Goal: Task Accomplishment & Management: Manage account settings

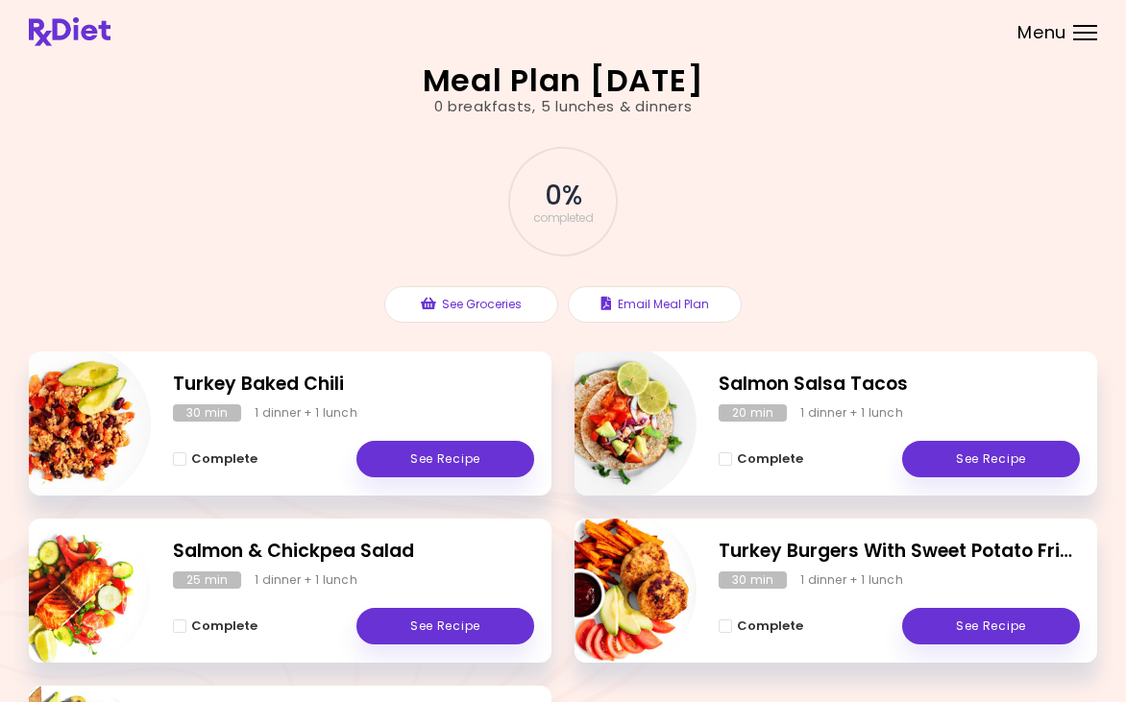
click at [1083, 34] on div "Menu" at bounding box center [1085, 32] width 24 height 15
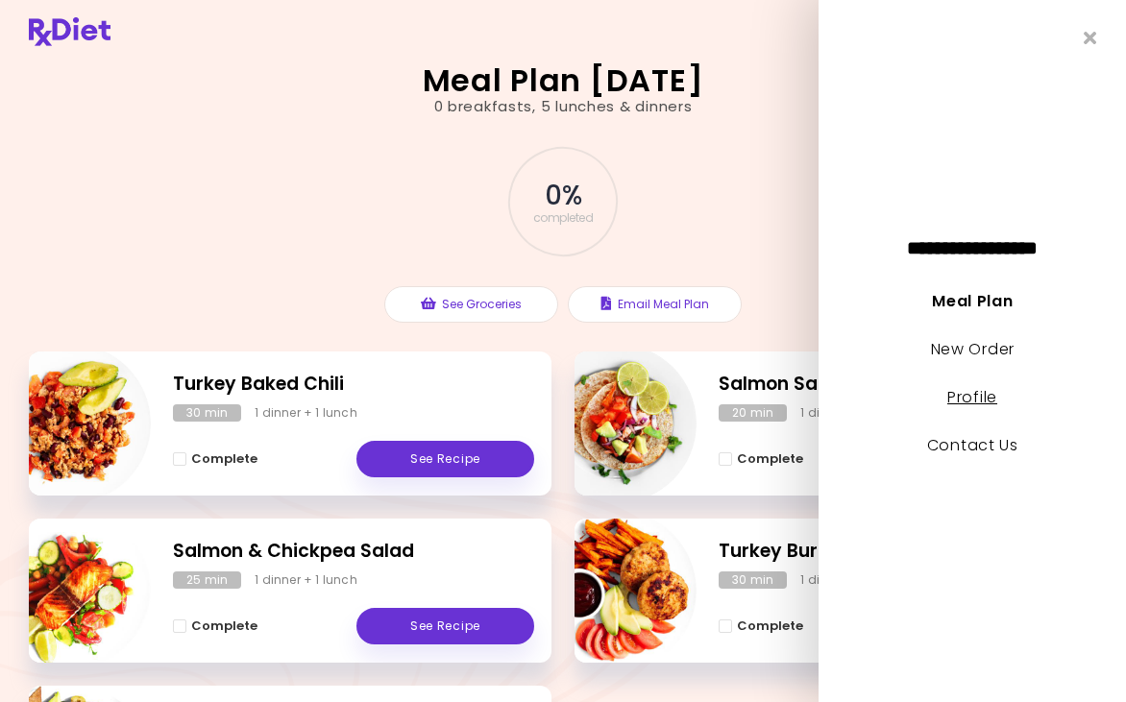
click at [989, 391] on link "Profile" at bounding box center [972, 397] width 50 height 22
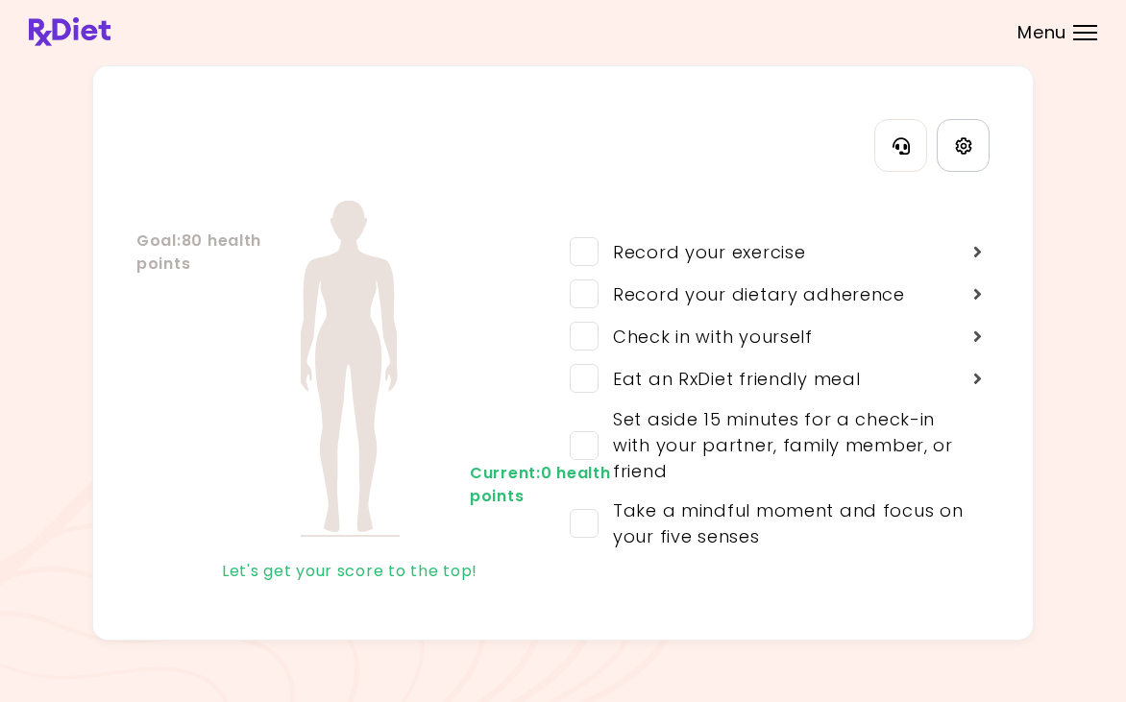
click at [964, 145] on icon "Settings" at bounding box center [963, 145] width 17 height 17
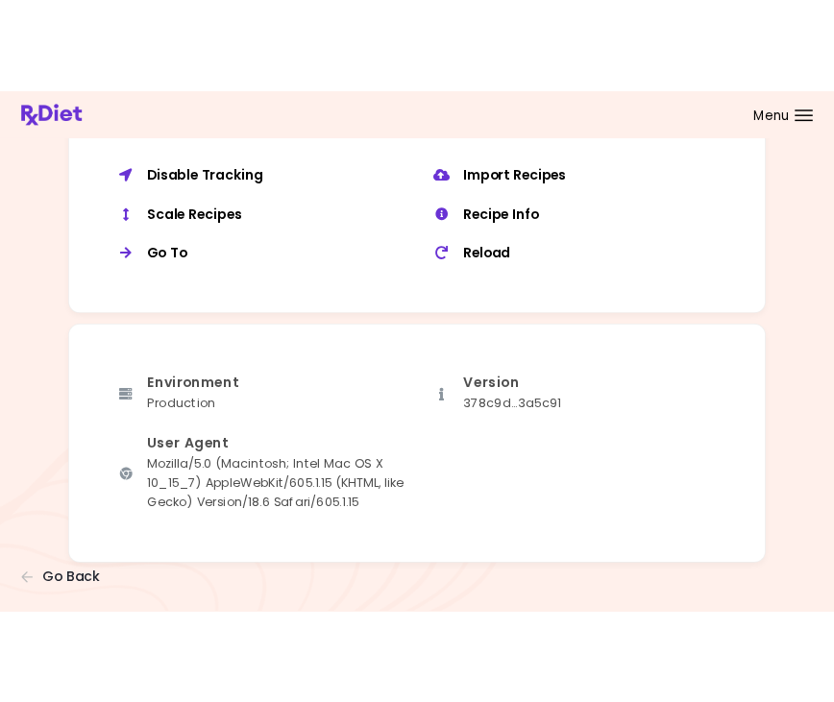
scroll to position [1492, 0]
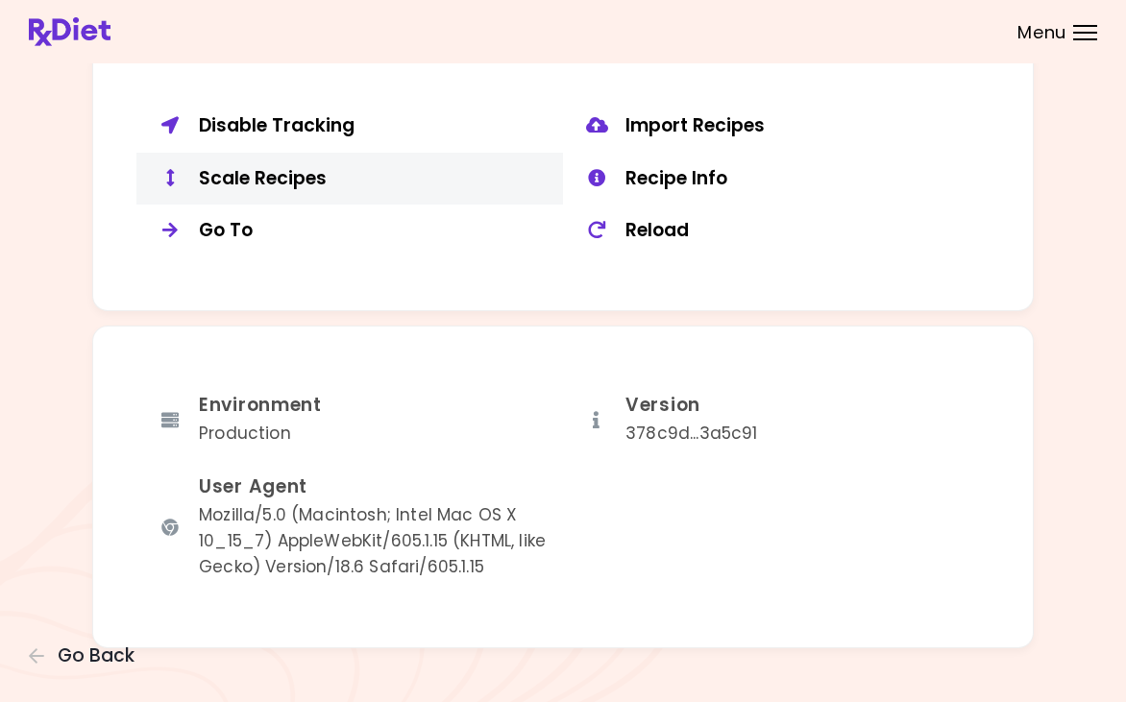
click at [323, 178] on div "Scale Recipes" at bounding box center [374, 179] width 350 height 24
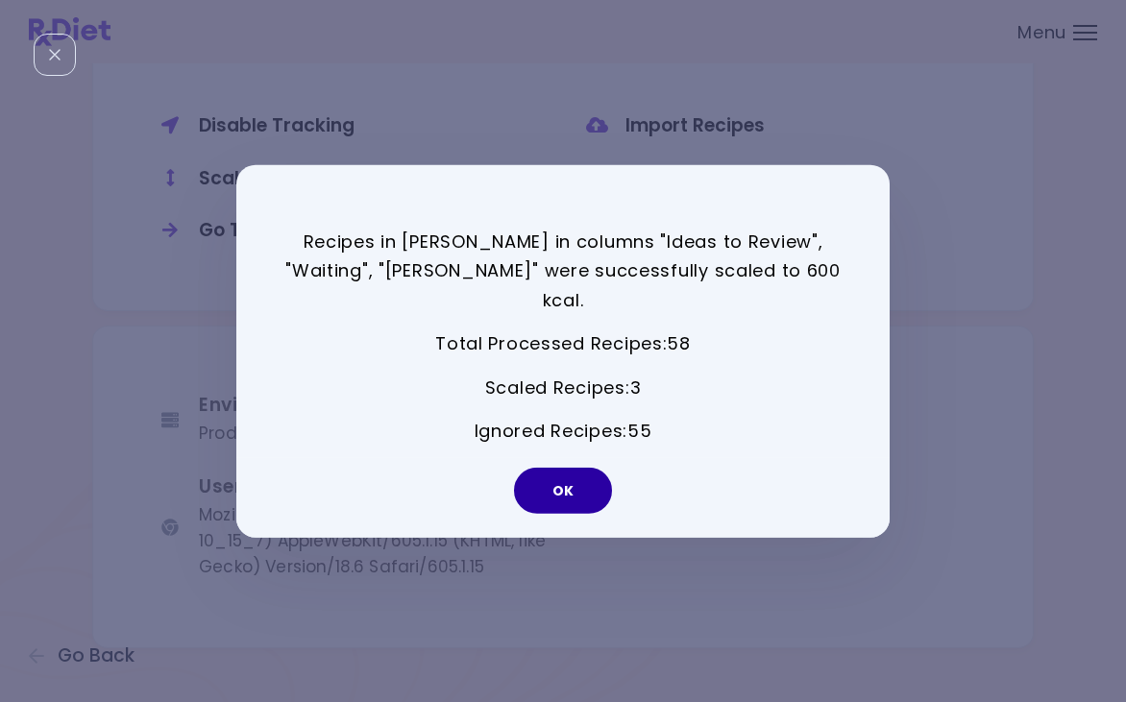
click at [549, 482] on button "OK" at bounding box center [563, 491] width 98 height 46
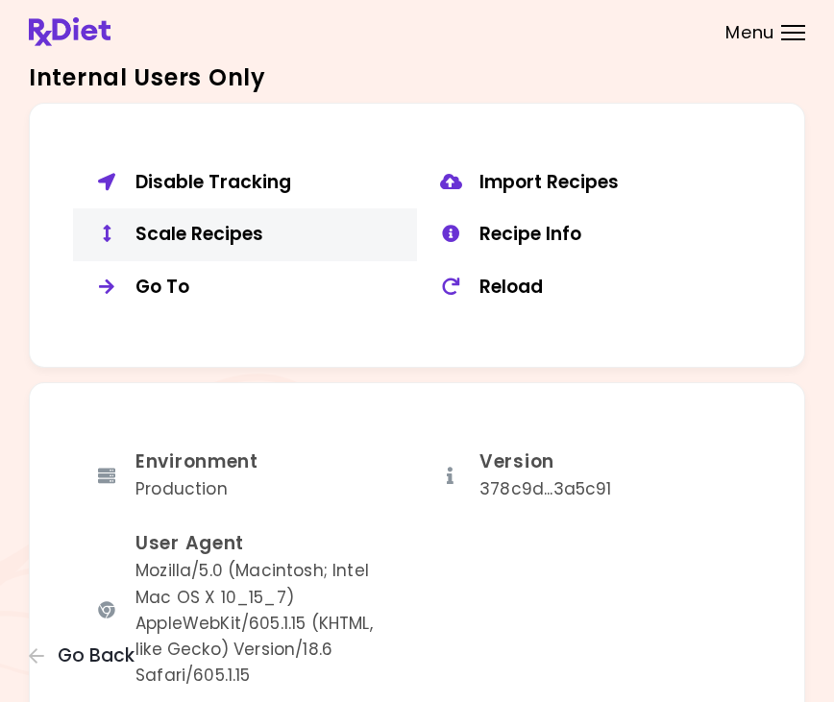
click at [220, 228] on div "Scale Recipes" at bounding box center [268, 235] width 267 height 24
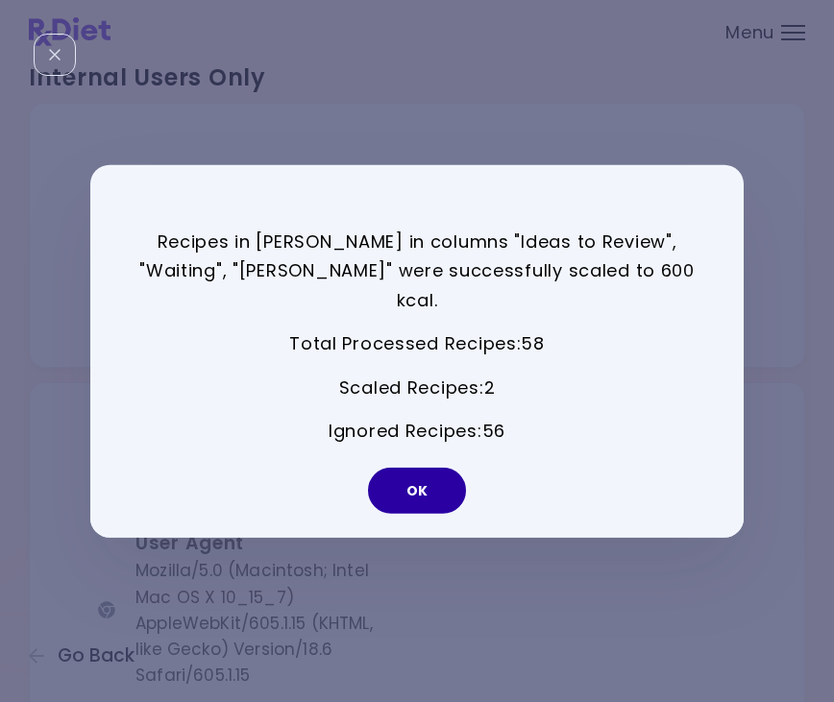
click at [420, 472] on button "OK" at bounding box center [417, 491] width 98 height 46
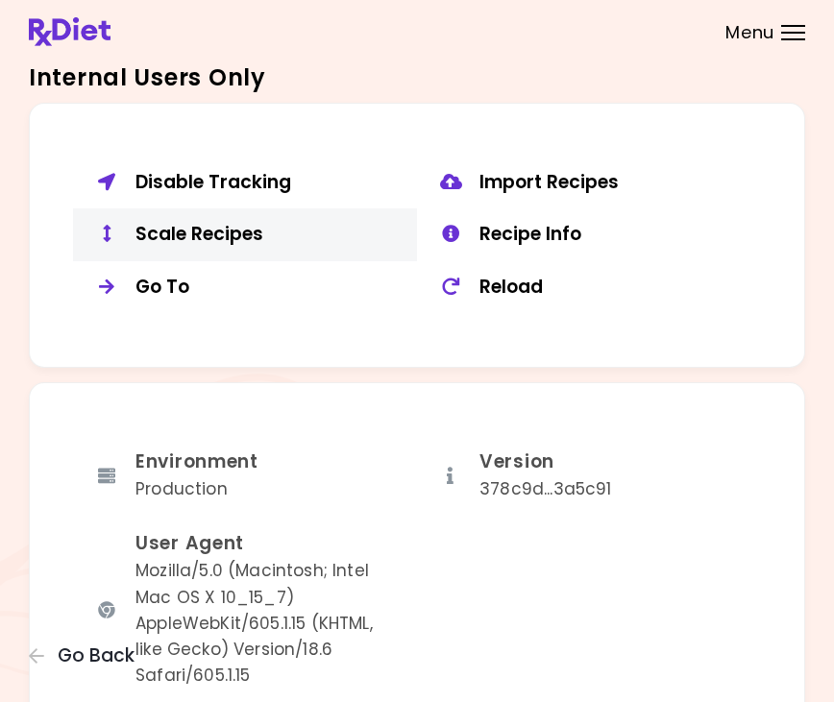
click at [210, 224] on div "Scale Recipes" at bounding box center [268, 235] width 267 height 24
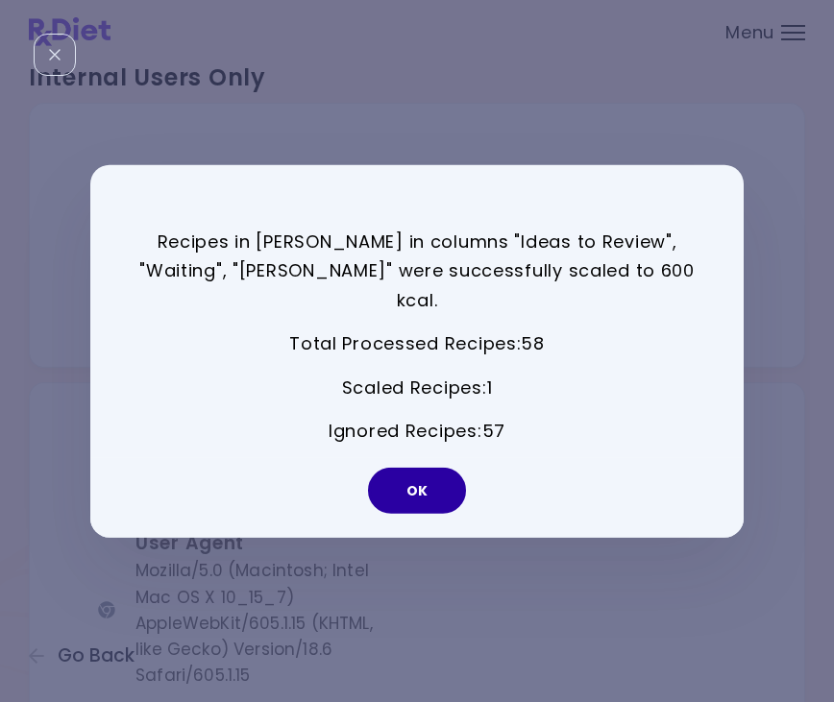
click at [428, 474] on button "OK" at bounding box center [417, 491] width 98 height 46
